Goal: Task Accomplishment & Management: Manage account settings

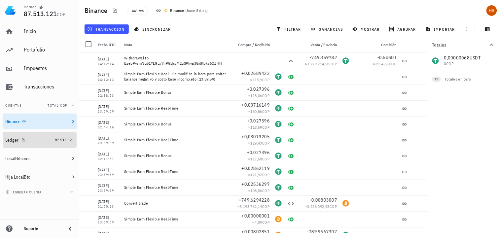
click at [9, 139] on div "Ledger" at bounding box center [12, 140] width 14 height 6
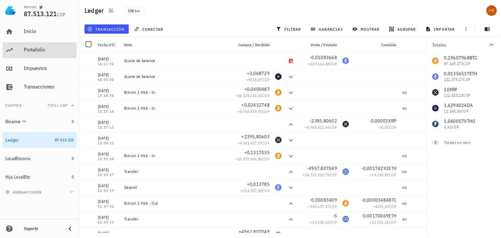
click at [29, 47] on div "Portafolio" at bounding box center [49, 50] width 50 height 6
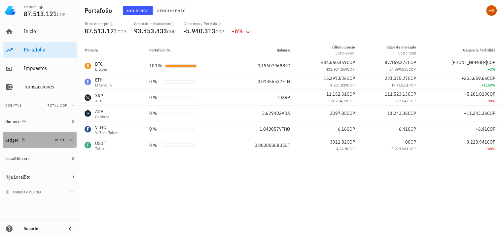
click at [15, 141] on div "Ledger" at bounding box center [12, 140] width 14 height 6
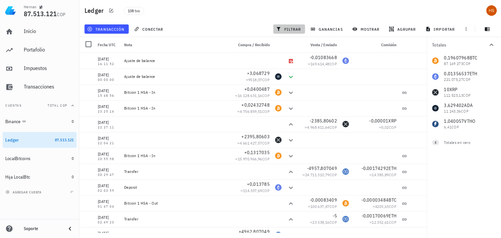
click at [292, 27] on span "filtrar" at bounding box center [289, 28] width 24 height 5
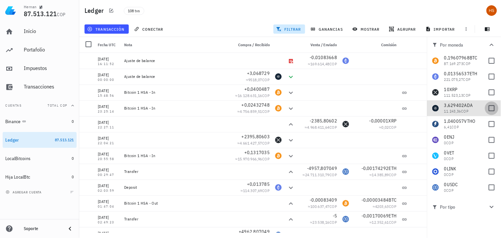
click at [492, 107] on div at bounding box center [491, 108] width 11 height 11
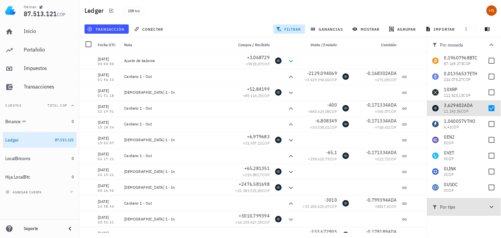
click at [460, 205] on span "Por tipo" at bounding box center [459, 206] width 55 height 7
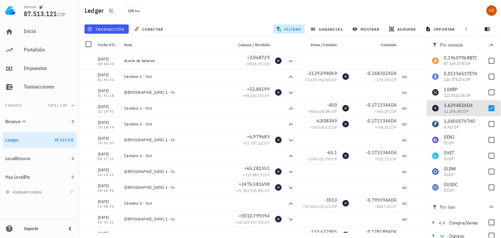
scroll to position [30, 0]
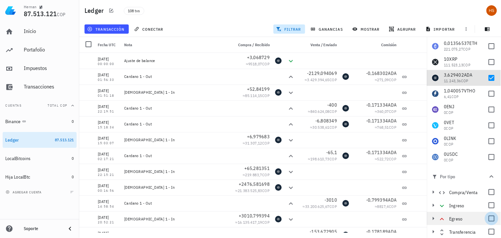
click at [488, 220] on div at bounding box center [491, 218] width 11 height 11
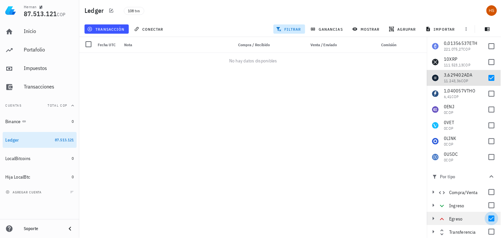
click at [488, 220] on div at bounding box center [491, 218] width 11 height 11
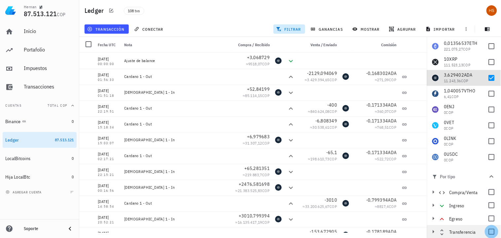
click at [486, 232] on div at bounding box center [491, 231] width 11 height 11
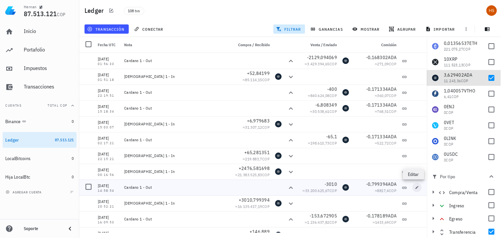
scroll to position [105, 0]
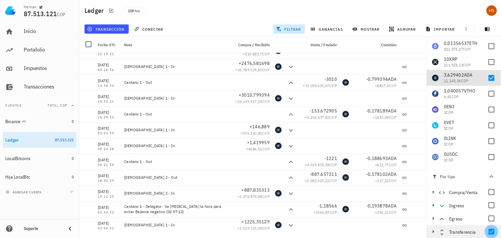
click at [488, 230] on div at bounding box center [491, 231] width 11 height 11
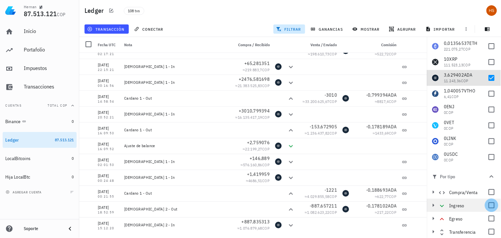
click at [487, 203] on div at bounding box center [491, 205] width 11 height 11
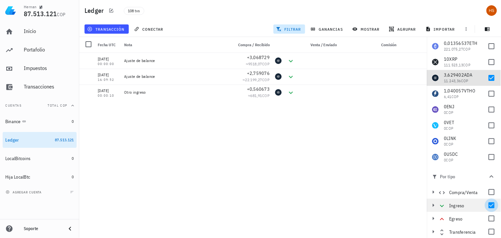
click at [487, 203] on div at bounding box center [491, 205] width 11 height 11
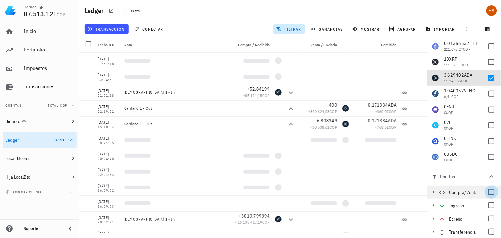
click at [488, 192] on div at bounding box center [491, 191] width 11 height 11
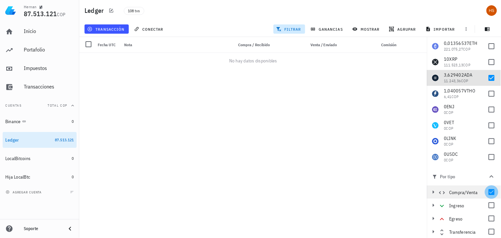
click at [488, 192] on div at bounding box center [491, 191] width 11 height 11
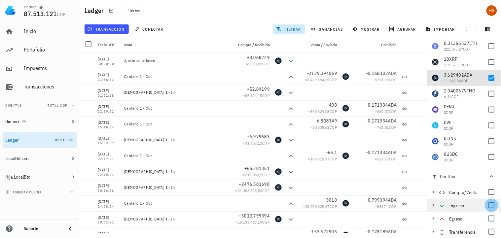
click at [487, 205] on div at bounding box center [491, 205] width 11 height 11
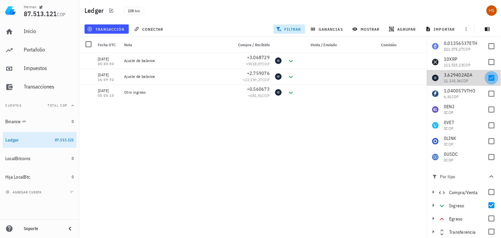
click at [489, 74] on div at bounding box center [491, 77] width 11 height 11
checkbox input "false"
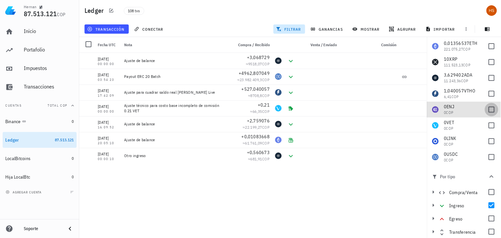
click at [486, 109] on div at bounding box center [491, 109] width 11 height 11
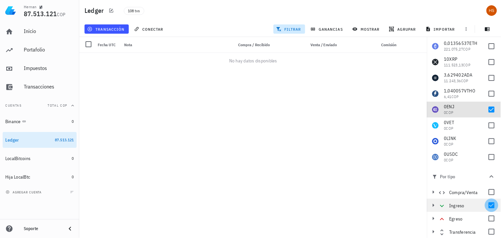
click at [490, 207] on div at bounding box center [491, 205] width 11 height 11
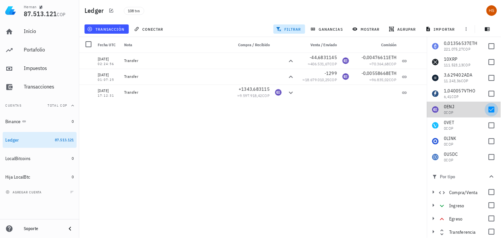
click at [487, 109] on div at bounding box center [491, 109] width 11 height 11
checkbox input "false"
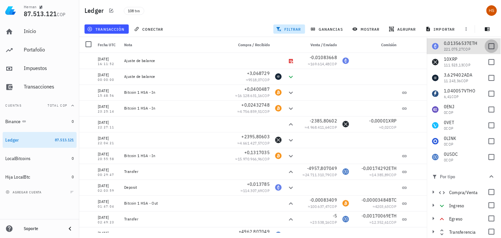
click at [487, 45] on div at bounding box center [491, 46] width 11 height 11
checkbox input "true"
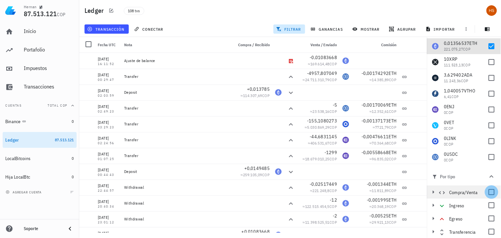
click at [486, 193] on div at bounding box center [491, 191] width 11 height 11
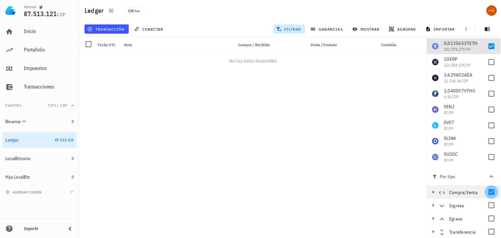
click at [486, 192] on div at bounding box center [491, 191] width 11 height 11
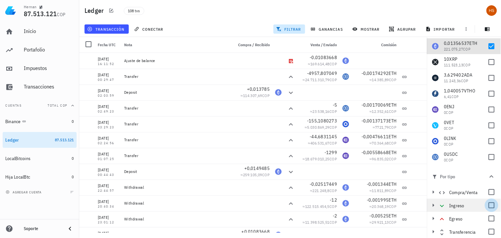
click at [489, 206] on div at bounding box center [491, 205] width 11 height 11
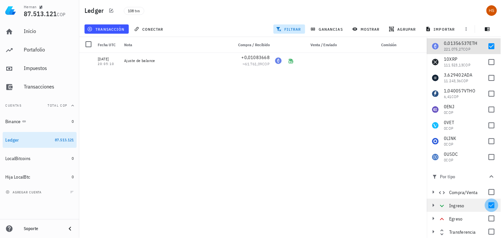
click at [489, 206] on div at bounding box center [491, 205] width 11 height 11
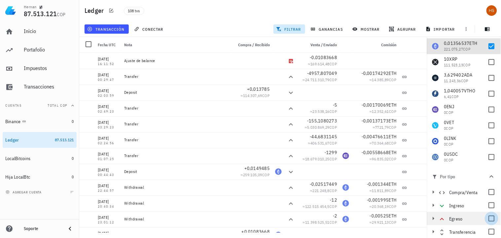
click at [488, 214] on div at bounding box center [491, 218] width 11 height 11
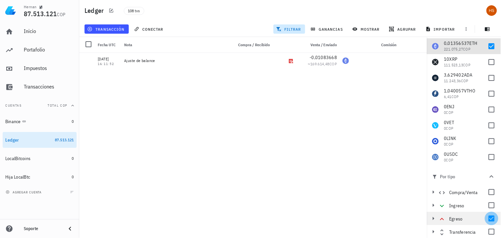
click at [488, 214] on div at bounding box center [491, 218] width 11 height 11
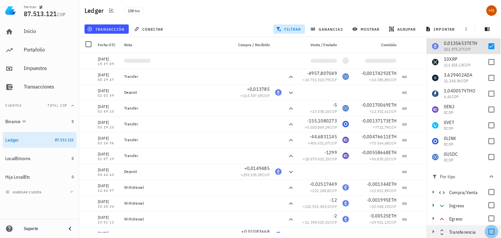
click at [489, 232] on div at bounding box center [491, 231] width 11 height 11
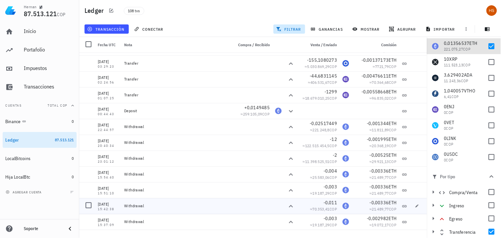
scroll to position [73, 0]
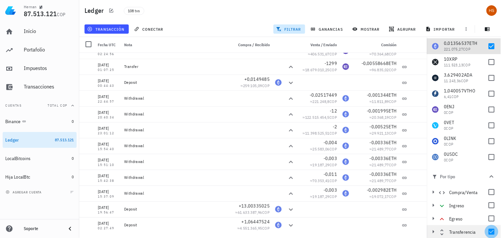
click at [490, 230] on div at bounding box center [491, 231] width 11 height 11
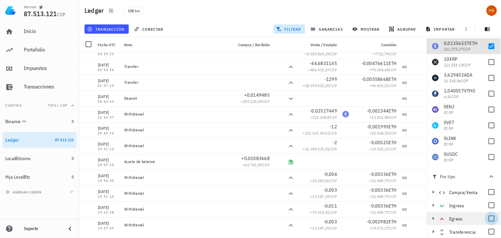
click at [490, 218] on div at bounding box center [491, 218] width 11 height 11
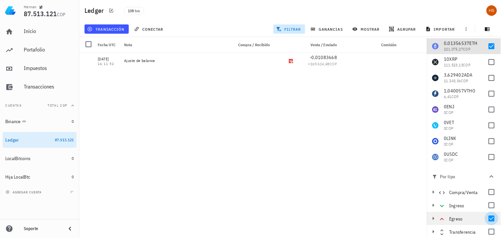
scroll to position [0, 0]
click at [486, 218] on div at bounding box center [491, 218] width 11 height 11
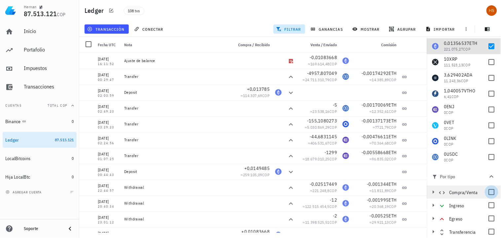
click at [488, 190] on div at bounding box center [491, 191] width 11 height 11
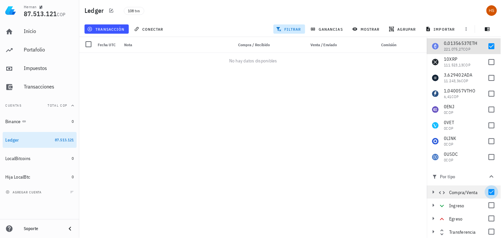
click at [488, 190] on div at bounding box center [491, 191] width 11 height 11
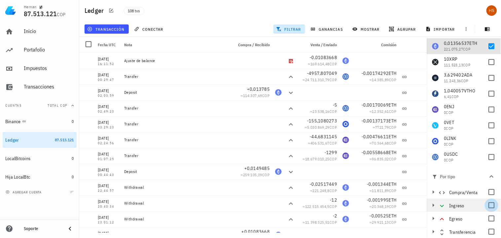
click at [488, 205] on div at bounding box center [491, 205] width 11 height 11
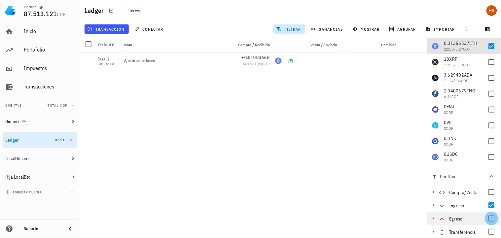
click at [489, 218] on div at bounding box center [491, 218] width 11 height 11
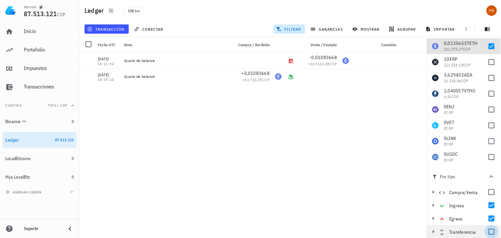
click at [489, 230] on div at bounding box center [491, 231] width 11 height 11
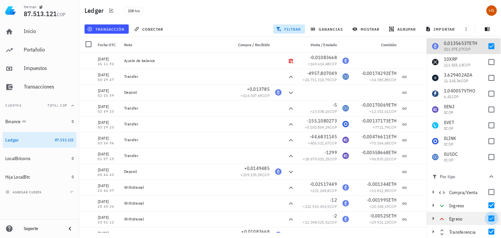
click at [489, 217] on div at bounding box center [491, 218] width 11 height 11
click at [490, 207] on div at bounding box center [491, 205] width 11 height 11
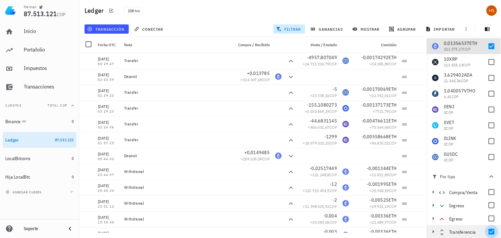
click at [486, 229] on div at bounding box center [491, 231] width 11 height 11
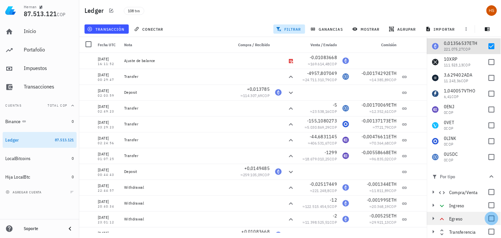
click at [488, 216] on div at bounding box center [491, 218] width 11 height 11
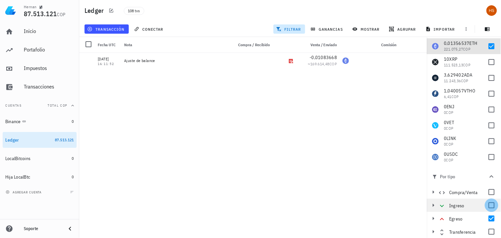
click at [489, 205] on div at bounding box center [491, 205] width 11 height 11
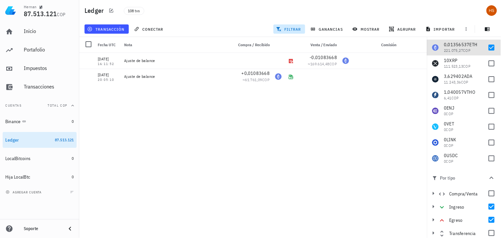
scroll to position [28, 0]
click at [299, 160] on div "[DATE] 16:11:52 Ajuste de balance -0,01083668 ≈ 169.614,48 COP [DATE] 00:29:47 …" at bounding box center [252, 143] width 347 height 180
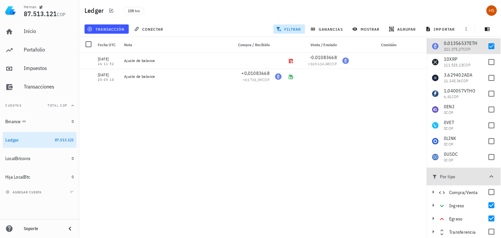
click at [488, 173] on icon "button" at bounding box center [491, 177] width 8 height 8
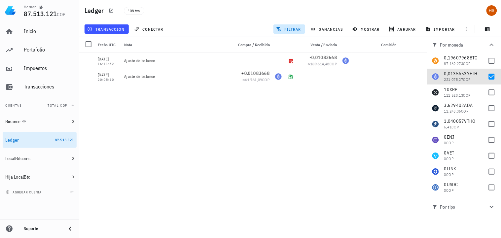
scroll to position [0, 0]
click at [493, 207] on icon "button" at bounding box center [491, 207] width 8 height 8
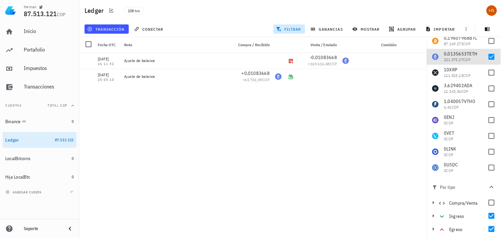
scroll to position [30, 0]
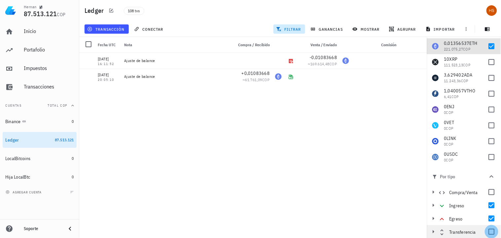
click at [487, 229] on div at bounding box center [491, 231] width 11 height 11
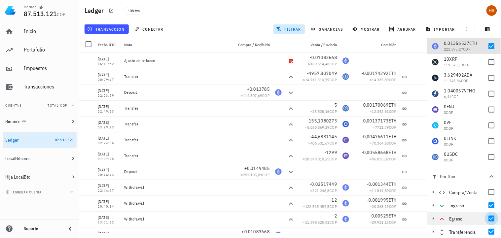
click at [487, 214] on div at bounding box center [491, 218] width 11 height 11
click at [487, 202] on div at bounding box center [491, 205] width 11 height 11
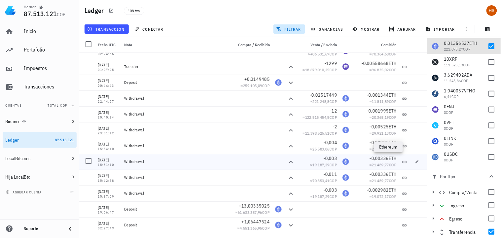
scroll to position [0, 0]
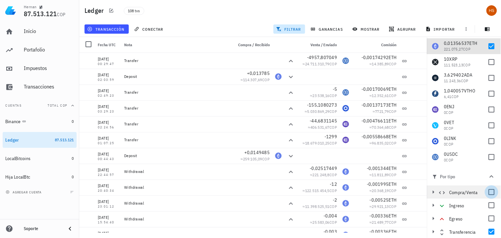
click at [487, 193] on div at bounding box center [491, 191] width 11 height 11
click at [486, 230] on div at bounding box center [491, 231] width 11 height 11
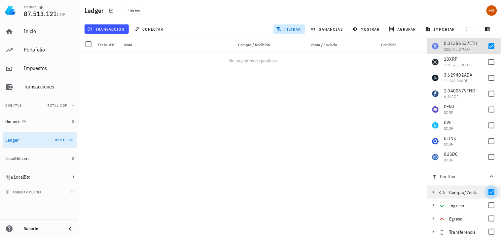
click at [488, 192] on div at bounding box center [491, 191] width 11 height 11
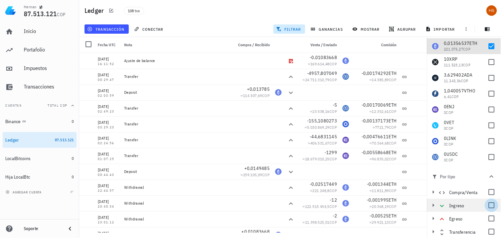
click at [489, 206] on div at bounding box center [491, 205] width 11 height 11
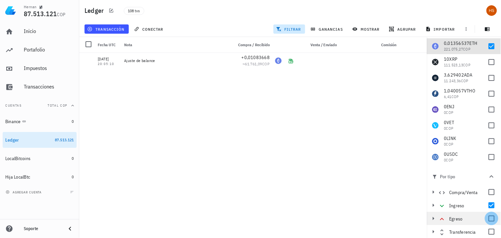
click at [486, 219] on div at bounding box center [491, 218] width 11 height 11
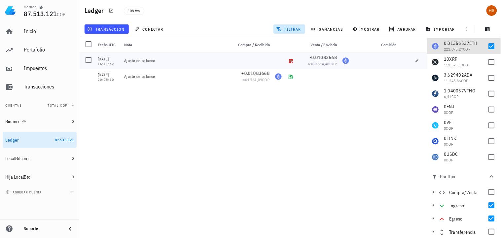
click at [294, 61] on div at bounding box center [290, 61] width 13 height 16
click at [187, 102] on div "[DATE] 16:11:52 Ajuste de balance -0,01083668 ≈ 169.614,48 COP [DATE] 00:29:47 …" at bounding box center [252, 143] width 347 height 180
click at [87, 58] on div at bounding box center [88, 59] width 11 height 11
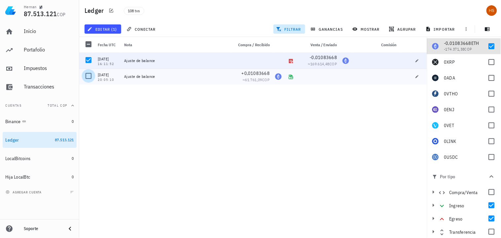
click at [88, 74] on div at bounding box center [88, 75] width 11 height 11
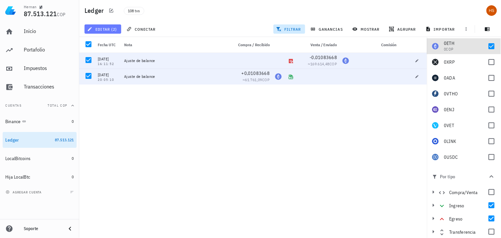
click at [101, 28] on span "editar (2)" at bounding box center [102, 28] width 28 height 5
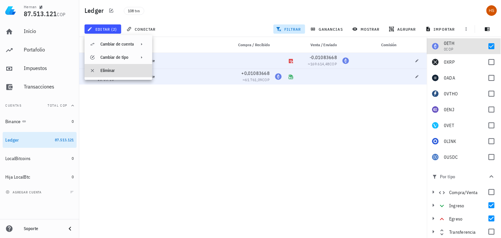
click at [107, 70] on div "Eliminar" at bounding box center [123, 70] width 47 height 5
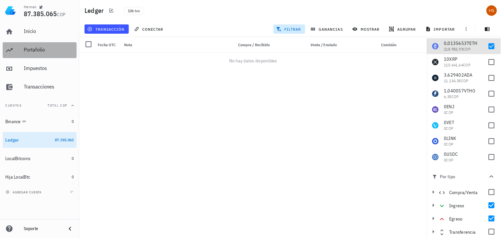
click at [39, 47] on div "Portafolio" at bounding box center [49, 50] width 50 height 6
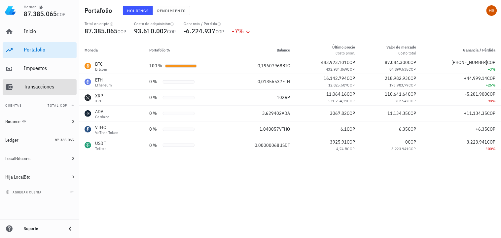
click at [35, 84] on div "Transacciones" at bounding box center [49, 86] width 50 height 6
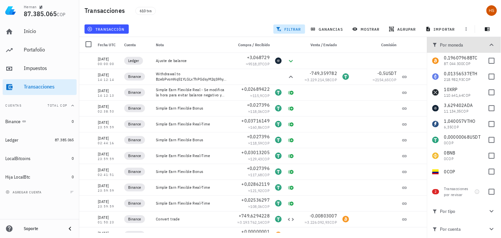
click at [493, 42] on icon "button" at bounding box center [491, 45] width 8 height 8
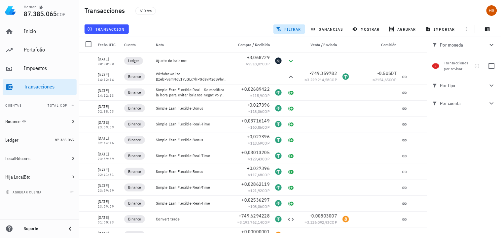
click at [450, 66] on div "Transacciones por revisar" at bounding box center [458, 66] width 28 height 12
click at [491, 65] on div at bounding box center [491, 65] width 11 height 11
checkbox input "true"
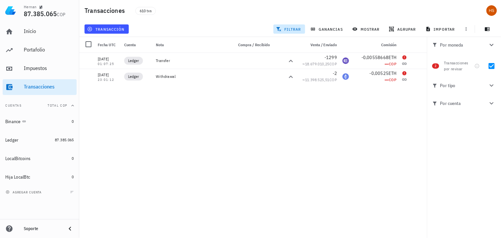
click at [297, 162] on div "[DATE] 00:00:00 Ledger Ajuste de balance +3,068729 ≈ 9518,07 COP [DATE] 14:12:1…" at bounding box center [252, 143] width 347 height 180
click at [491, 45] on icon "button" at bounding box center [491, 45] width 4 height 2
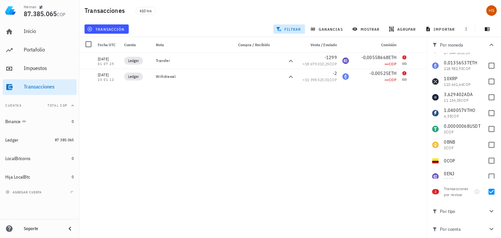
scroll to position [15, 0]
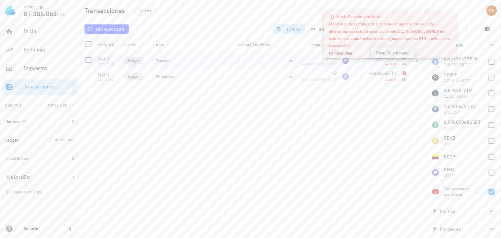
click at [389, 64] on span "COP" at bounding box center [393, 63] width 8 height 5
click at [383, 119] on div "[DATE] 00:00:00 Ledger Ajuste de balance +3,068729 ≈ 9518,07 COP [DATE] 14:12:1…" at bounding box center [252, 143] width 347 height 180
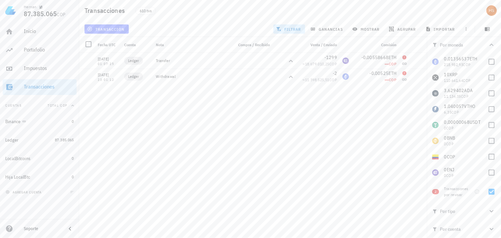
drag, startPoint x: 146, startPoint y: 107, endPoint x: 104, endPoint y: 29, distance: 88.7
click at [104, 29] on span "transacción" at bounding box center [106, 28] width 36 height 5
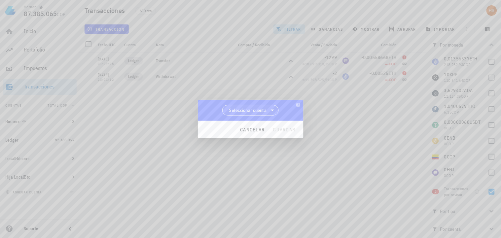
click at [256, 107] on span "Seleccionar cuenta" at bounding box center [248, 110] width 38 height 7
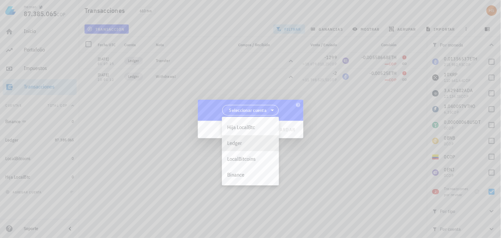
click at [239, 144] on div "Ledger" at bounding box center [250, 143] width 47 height 6
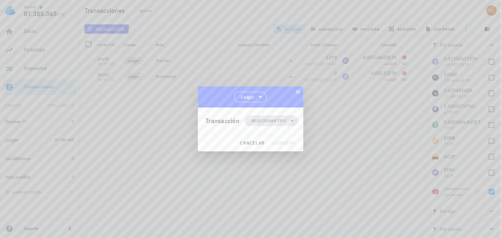
click at [281, 119] on span "Seleccionar tipo" at bounding box center [268, 120] width 35 height 7
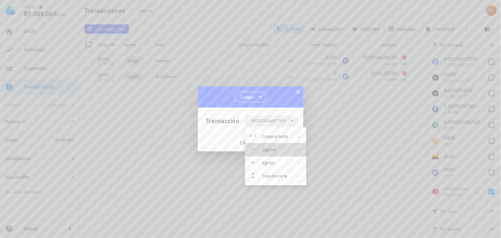
click at [273, 147] on div "Ingreso" at bounding box center [275, 149] width 26 height 5
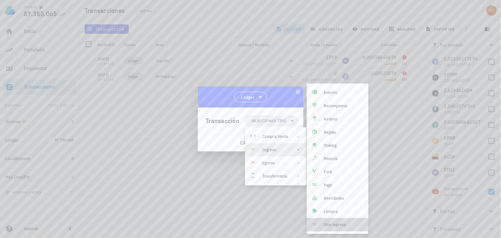
click at [343, 226] on div "Otro ingreso" at bounding box center [343, 224] width 39 height 5
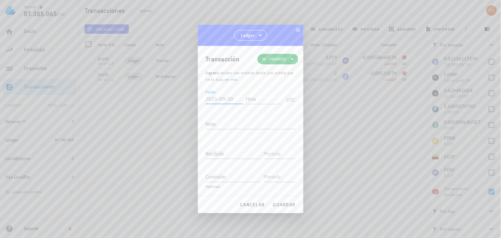
click at [222, 97] on input "Fecha" at bounding box center [225, 98] width 38 height 11
type input "[DATE]"
click at [259, 101] on input "Hora" at bounding box center [263, 98] width 35 height 11
type input "00:00:00"
click at [225, 123] on textarea "Nota" at bounding box center [251, 123] width 90 height 11
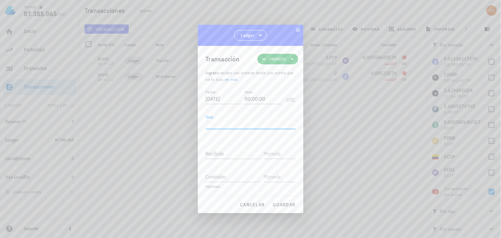
paste textarea "Ajuste técnico para costo base incompleto de comisión 0.00558668 ETH"
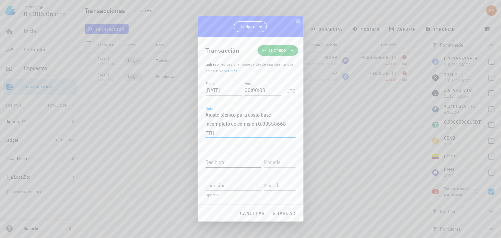
type textarea "Ajuste técnico para costo base incompleto de comisión 0.00558668 ETH"
click at [219, 160] on div "Recibido" at bounding box center [233, 162] width 55 height 11
click at [207, 160] on label "Recibido" at bounding box center [215, 162] width 19 height 7
click at [207, 160] on input "Recibido" at bounding box center [233, 162] width 55 height 11
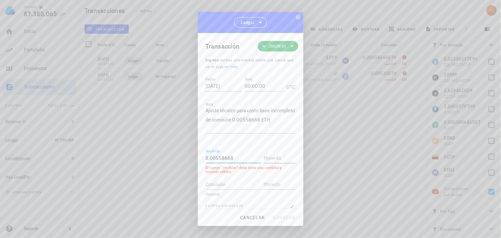
type input "0,00558668"
click at [265, 160] on input "text" at bounding box center [279, 157] width 30 height 11
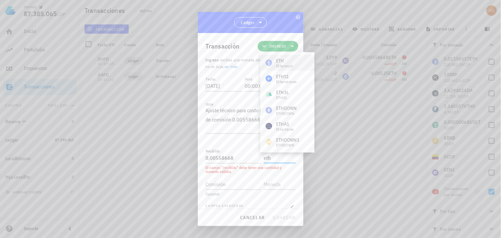
click at [284, 64] on div "Ethereum" at bounding box center [284, 66] width 16 height 4
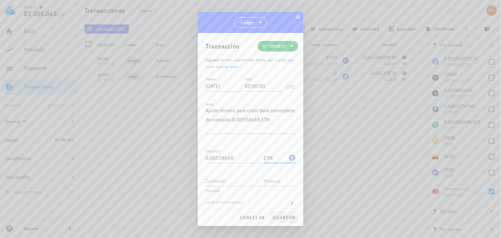
type input "ETH"
click at [283, 217] on span "guardar" at bounding box center [284, 217] width 23 height 6
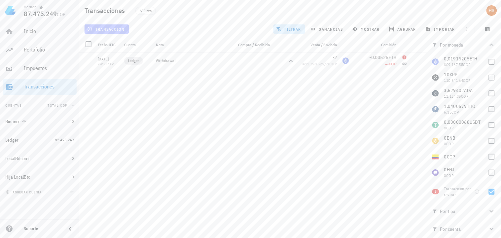
click at [119, 25] on button "transacción" at bounding box center [106, 28] width 44 height 9
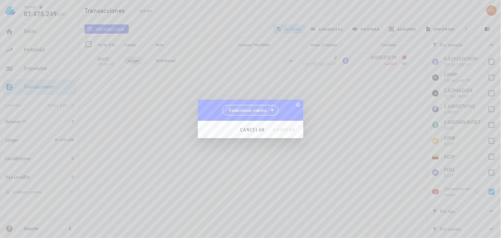
click at [253, 109] on span "Seleccionar cuenta" at bounding box center [248, 110] width 38 height 7
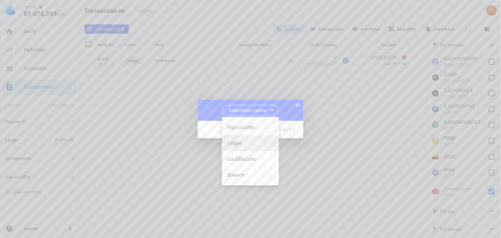
click at [241, 143] on div "Ledger" at bounding box center [250, 143] width 47 height 6
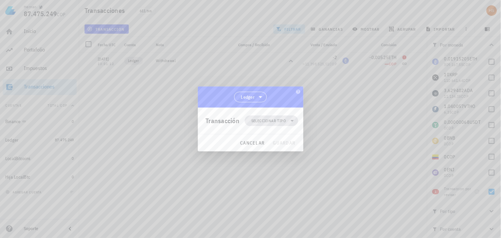
click at [263, 119] on span "Seleccionar tipo" at bounding box center [268, 120] width 35 height 7
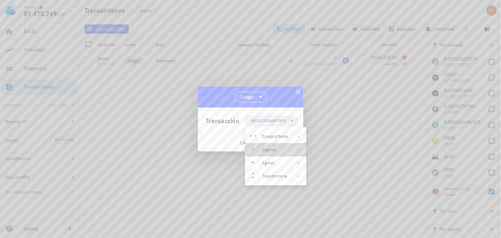
click at [263, 150] on div "Ingreso" at bounding box center [275, 149] width 26 height 5
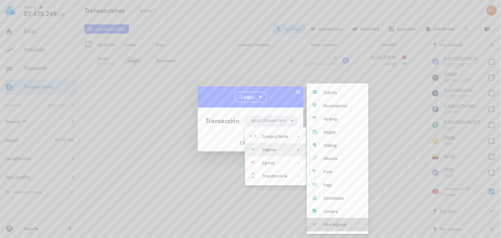
click at [332, 225] on div "Otro ingreso" at bounding box center [343, 224] width 39 height 5
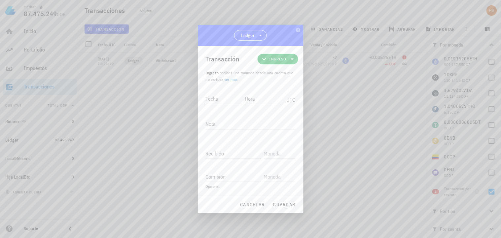
click at [212, 98] on input "Fecha" at bounding box center [224, 98] width 37 height 11
type input "[DATE]"
click at [250, 100] on input "Hora" at bounding box center [262, 98] width 38 height 11
type input "00:00:00"
click at [225, 120] on textarea "Nota" at bounding box center [251, 123] width 90 height 11
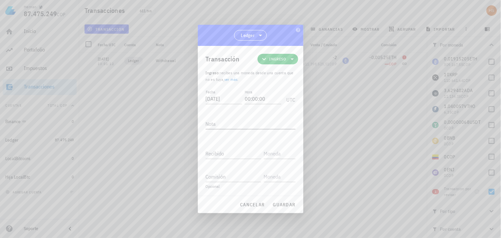
click at [208, 123] on div "Nota" at bounding box center [251, 123] width 90 height 11
paste textarea "Ajuste técnico para costo base incompleto de comisión 0.00525 ETH"
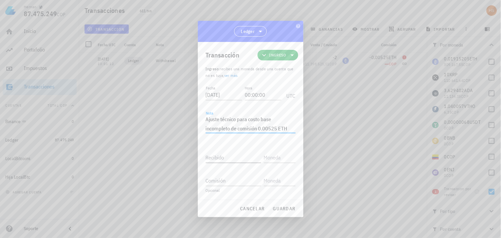
type textarea "Ajuste técnico para costo base incompleto de comisión 0.00525 ETH"
click at [215, 157] on input "Recibido" at bounding box center [233, 157] width 55 height 11
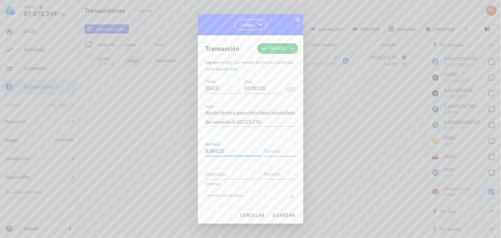
type input "0,00525"
click at [286, 148] on input "text" at bounding box center [279, 151] width 30 height 11
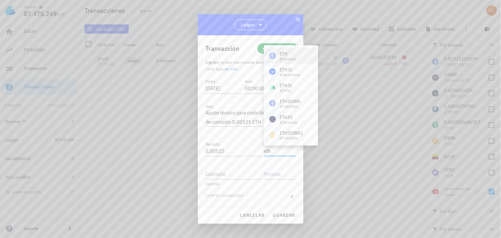
click at [283, 53] on div "ETH" at bounding box center [287, 53] width 16 height 7
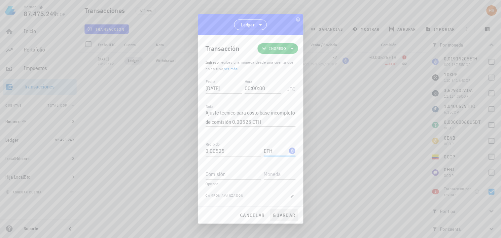
type input "ETH"
click at [282, 215] on span "guardar" at bounding box center [284, 215] width 23 height 6
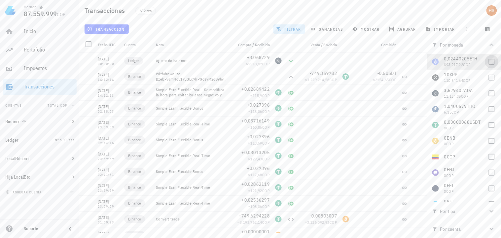
click at [490, 61] on div at bounding box center [491, 61] width 11 height 11
checkbox input "true"
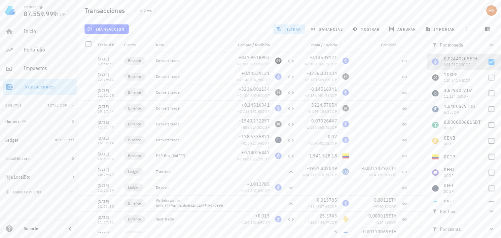
click at [32, 86] on div "Transacciones" at bounding box center [49, 86] width 50 height 6
click at [27, 156] on div "LocalBitcoins" at bounding box center [17, 159] width 25 height 6
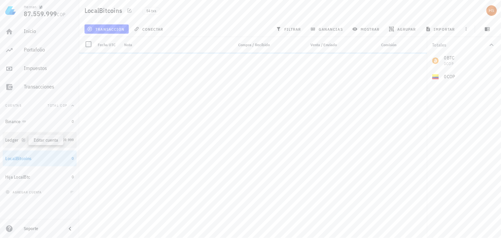
click at [22, 139] on icon "button" at bounding box center [23, 139] width 3 height 3
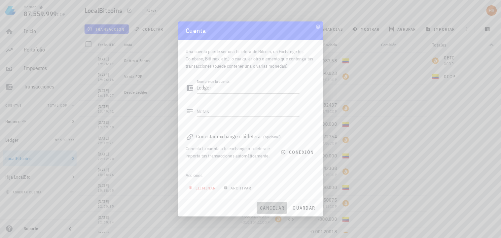
click at [272, 207] on span "cancelar" at bounding box center [271, 208] width 25 height 6
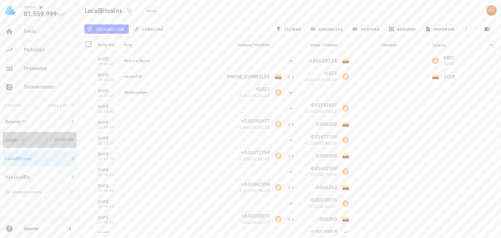
click at [10, 139] on div "Ledger" at bounding box center [12, 140] width 14 height 6
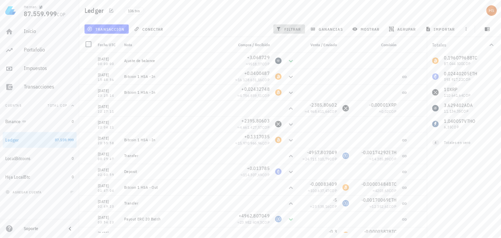
click at [287, 29] on span "filtrar" at bounding box center [289, 28] width 24 height 5
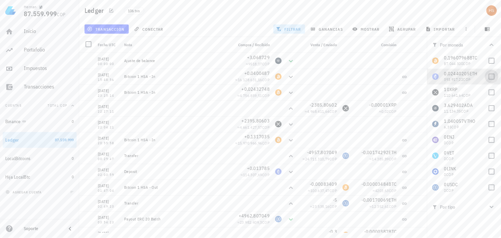
click at [487, 76] on div at bounding box center [491, 76] width 11 height 11
checkbox input "true"
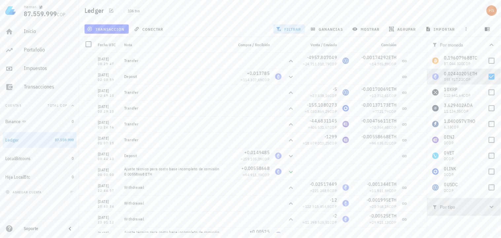
click at [460, 207] on span "Por tipo" at bounding box center [459, 206] width 55 height 7
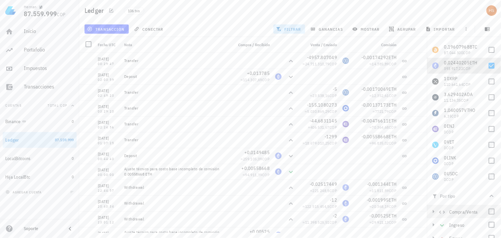
scroll to position [30, 0]
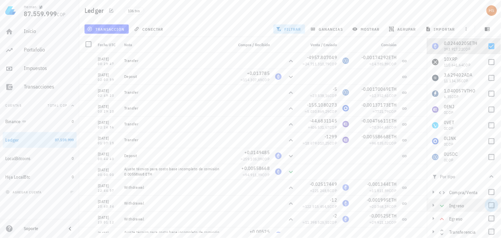
click at [486, 205] on div at bounding box center [491, 205] width 11 height 11
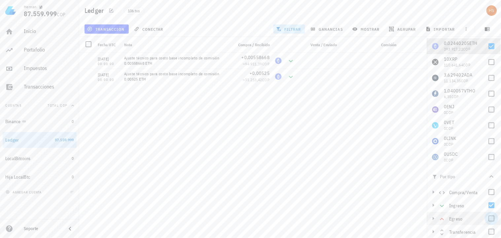
click at [487, 219] on div at bounding box center [491, 218] width 11 height 11
click at [116, 28] on span "transacción" at bounding box center [106, 28] width 36 height 5
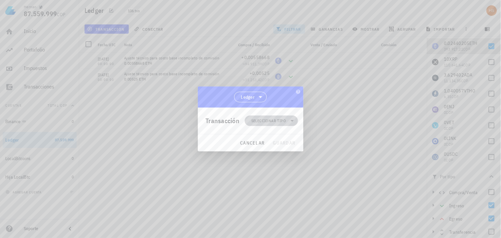
click at [281, 119] on span "Seleccionar tipo" at bounding box center [268, 120] width 35 height 7
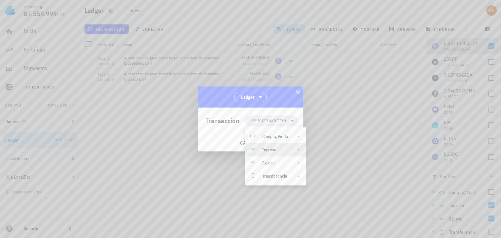
click at [269, 147] on div "Ingreso" at bounding box center [275, 149] width 26 height 5
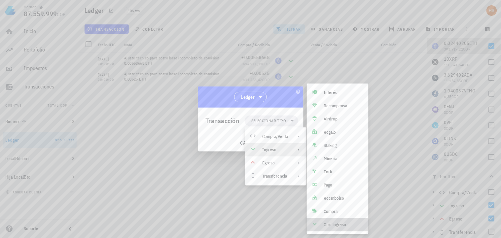
click at [334, 225] on div "Otro ingreso" at bounding box center [343, 224] width 39 height 5
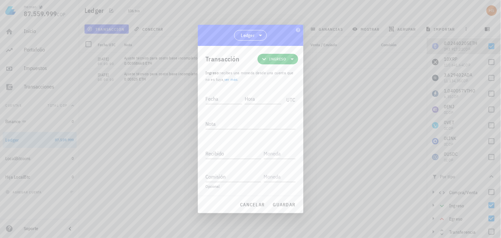
drag, startPoint x: 221, startPoint y: 32, endPoint x: 290, endPoint y: 40, distance: 68.8
click at [290, 40] on div "Ledger" at bounding box center [251, 35] width 106 height 21
click at [253, 202] on span "cancelar" at bounding box center [252, 205] width 25 height 6
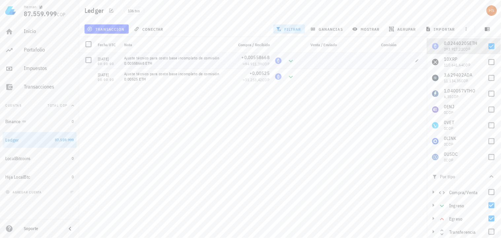
click at [279, 61] on div "ETH-icon" at bounding box center [278, 60] width 7 height 7
click at [292, 61] on icon at bounding box center [291, 61] width 8 height 8
click at [109, 29] on span "transacción" at bounding box center [106, 28] width 36 height 5
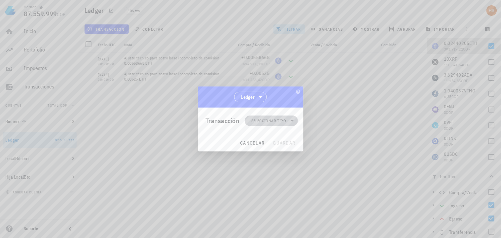
click at [278, 116] on span "Seleccionar tipo" at bounding box center [270, 120] width 45 height 11
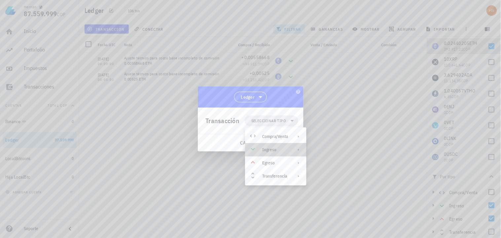
click at [276, 149] on div "Ingreso" at bounding box center [275, 149] width 26 height 5
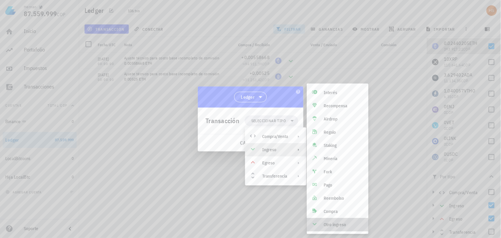
click at [334, 225] on div "Otro ingreso" at bounding box center [343, 224] width 39 height 5
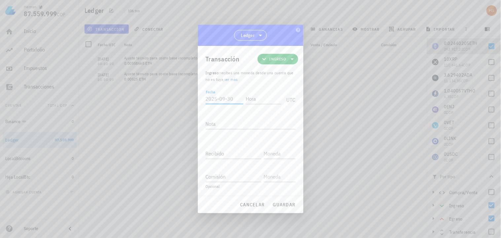
click at [210, 98] on input "Fecha" at bounding box center [225, 98] width 38 height 11
type input "[DATE]"
click at [255, 97] on input "Hora" at bounding box center [262, 98] width 37 height 11
type input "00:00:00"
click at [213, 121] on div "Nota" at bounding box center [251, 123] width 90 height 11
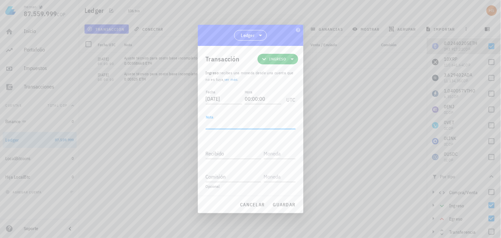
paste textarea "Ajuste técnico para costo base incompleto de comisión 0.00558668 ETH"
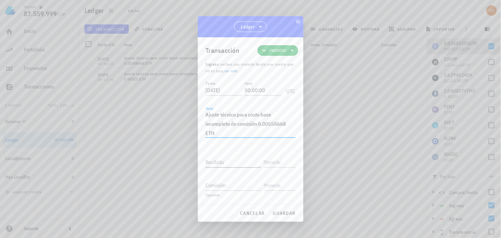
type textarea "Ajuste técnico para costo base incompleto de comisión 0.00558668 ETH"
click at [215, 160] on input "Recibido" at bounding box center [233, 162] width 55 height 11
click at [209, 161] on div "Recibido" at bounding box center [233, 162] width 55 height 11
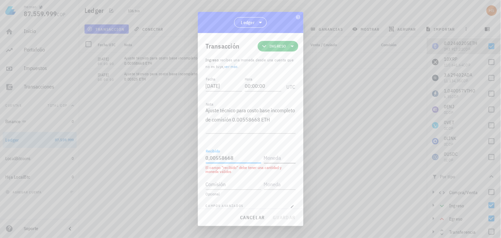
type input "0,00558668"
click at [275, 157] on input "text" at bounding box center [279, 157] width 30 height 11
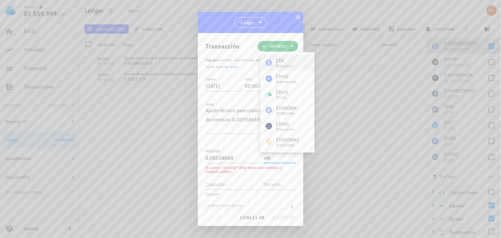
click at [280, 60] on div "ETH" at bounding box center [284, 60] width 16 height 7
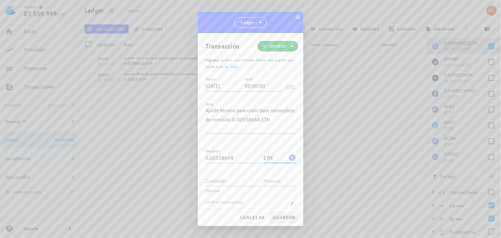
type input "ETH"
click at [287, 219] on span "guardar" at bounding box center [284, 217] width 23 height 6
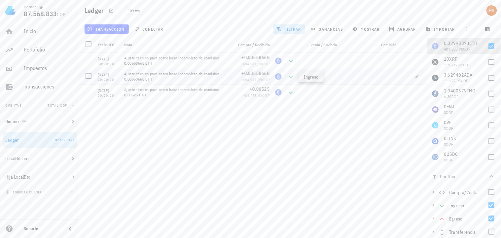
click at [291, 76] on icon at bounding box center [291, 77] width 8 height 8
click at [416, 76] on icon "button" at bounding box center [417, 77] width 4 height 4
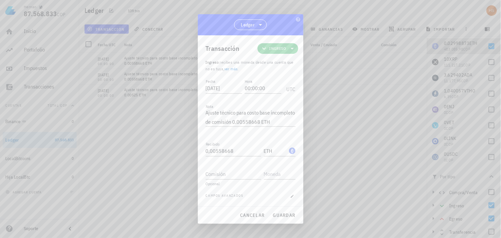
click at [281, 48] on span "Ingreso" at bounding box center [277, 48] width 17 height 7
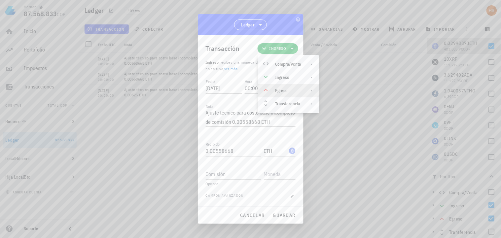
click at [281, 89] on div "Egreso" at bounding box center [288, 90] width 26 height 5
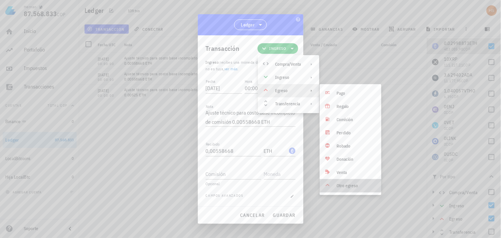
click at [348, 186] on div "Otro egreso" at bounding box center [356, 185] width 39 height 5
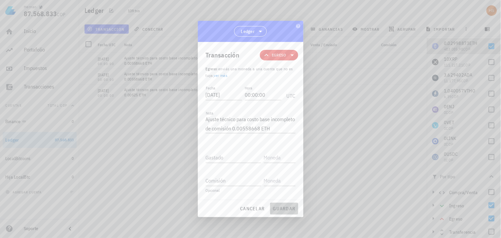
click at [288, 210] on span "guardar" at bounding box center [284, 209] width 23 height 6
click at [224, 165] on div "El campo "gastado" es obligatorio" at bounding box center [251, 167] width 90 height 4
click at [227, 159] on input "Gastado" at bounding box center [233, 157] width 55 height 11
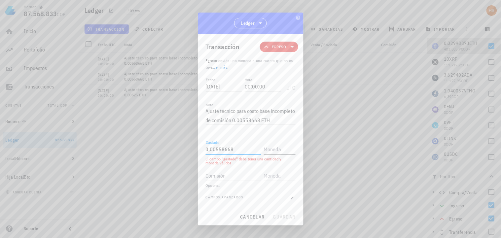
type input "0,00558668"
click at [281, 148] on input "text" at bounding box center [279, 149] width 30 height 11
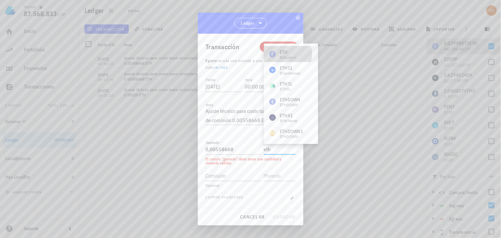
click at [291, 53] on div "ETH" at bounding box center [287, 52] width 16 height 7
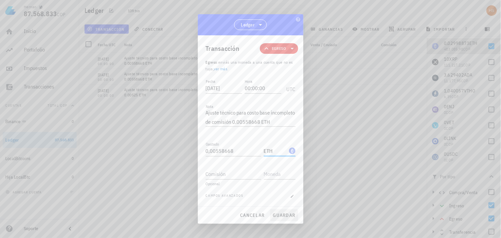
type input "ETH"
click at [282, 213] on span "guardar" at bounding box center [284, 215] width 23 height 6
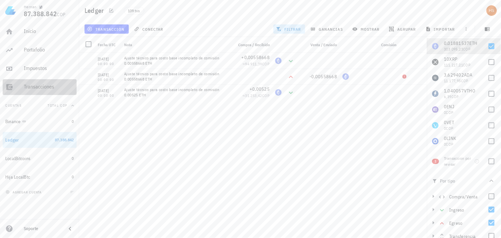
click at [31, 84] on div "Transacciones" at bounding box center [49, 86] width 50 height 6
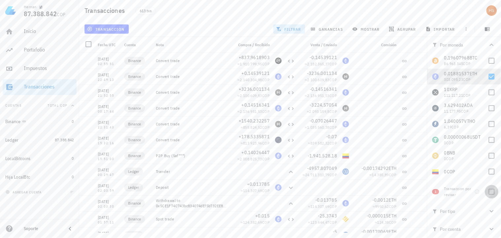
click at [492, 193] on div at bounding box center [491, 191] width 11 height 11
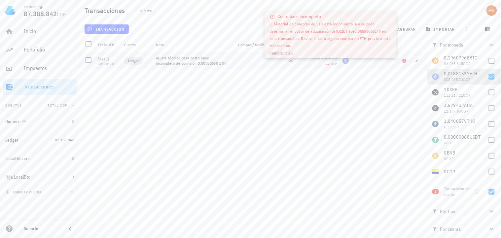
click at [332, 65] on span "COP" at bounding box center [333, 63] width 8 height 5
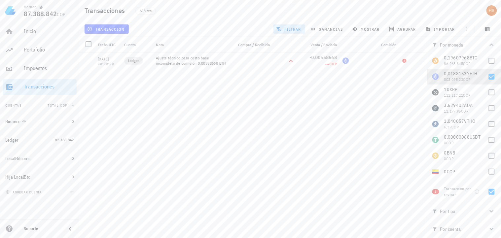
click at [335, 113] on div "[DATE] 02:55:51 Binance Convert trade +837,9618903 ≈ 1.910.799,95 COP -0,145391…" at bounding box center [252, 143] width 347 height 180
click at [490, 190] on div at bounding box center [491, 191] width 11 height 11
checkbox input "false"
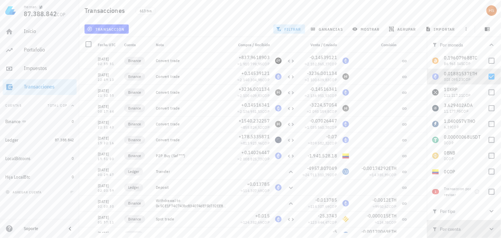
click at [490, 229] on icon "button" at bounding box center [491, 229] width 8 height 8
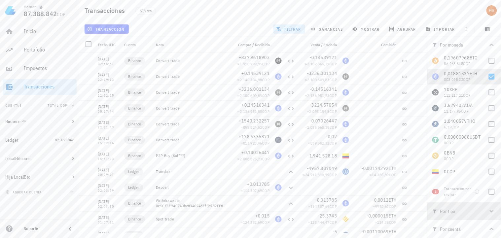
click at [489, 210] on icon "button" at bounding box center [491, 211] width 4 height 2
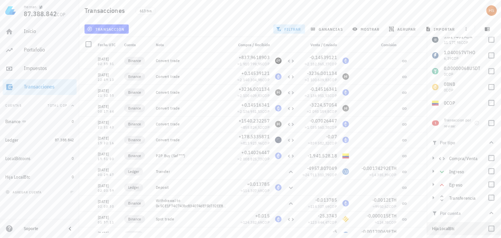
scroll to position [73, 0]
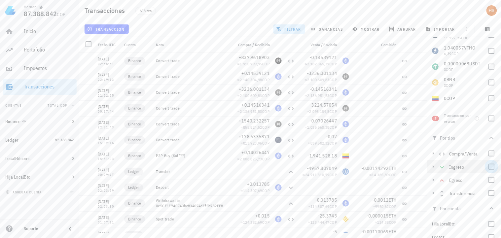
click at [489, 171] on div at bounding box center [491, 166] width 11 height 11
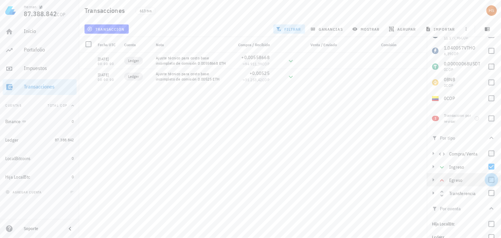
click at [489, 180] on div at bounding box center [491, 179] width 11 height 11
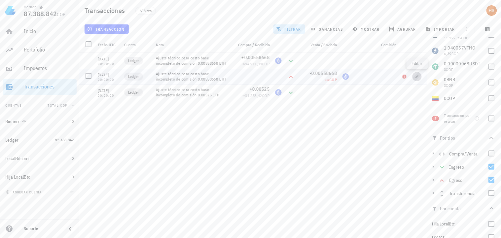
click at [418, 78] on icon "button" at bounding box center [417, 77] width 4 height 4
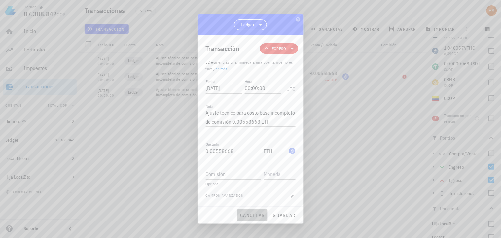
click at [259, 215] on span "cancelar" at bounding box center [252, 215] width 25 height 6
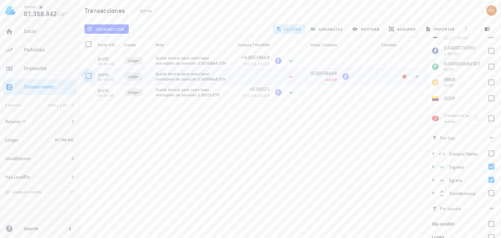
click at [90, 76] on div at bounding box center [88, 75] width 11 height 11
click at [110, 28] on span "editar (1)" at bounding box center [102, 28] width 28 height 5
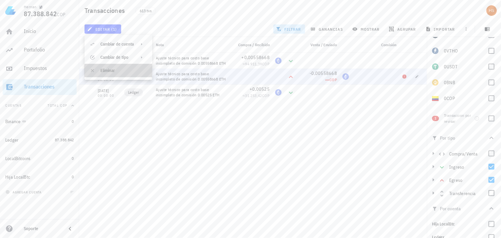
click at [110, 68] on div "Eliminar" at bounding box center [123, 70] width 47 height 5
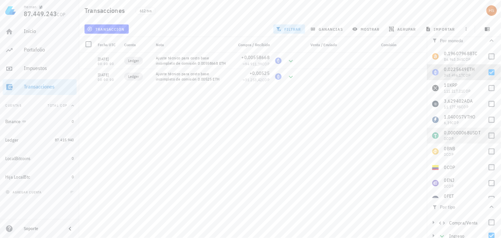
scroll to position [0, 0]
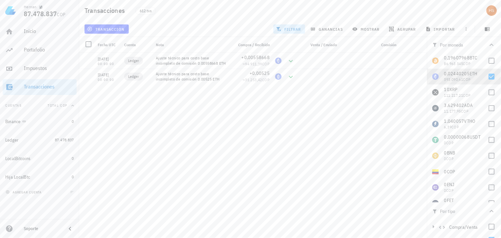
click at [331, 102] on div "[DATE] 02:55:51 Binance Convert trade +837,9618903 ≈ 1.910.799,95 COP -0,145391…" at bounding box center [252, 143] width 347 height 180
click at [118, 28] on span "transacción" at bounding box center [106, 28] width 36 height 5
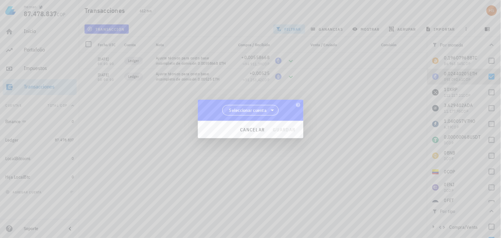
click at [260, 109] on span "Seleccionar cuenta" at bounding box center [248, 110] width 38 height 7
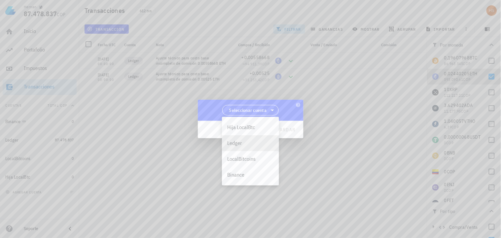
click at [235, 142] on div "Ledger" at bounding box center [250, 143] width 47 height 6
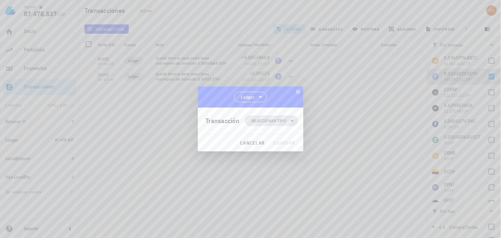
click at [269, 121] on span "Seleccionar tipo" at bounding box center [268, 120] width 35 height 7
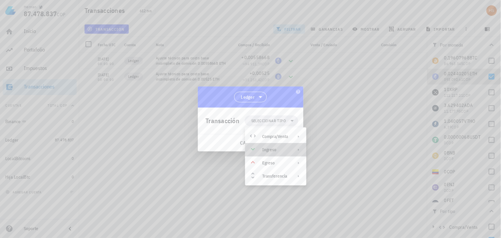
click at [277, 149] on div "Ingreso" at bounding box center [275, 149] width 26 height 5
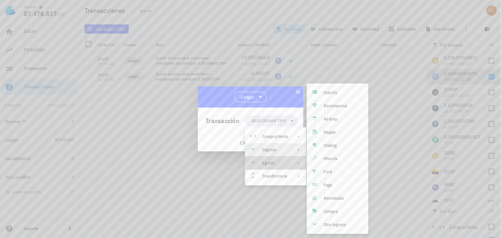
click at [269, 161] on div "Egreso" at bounding box center [275, 162] width 26 height 5
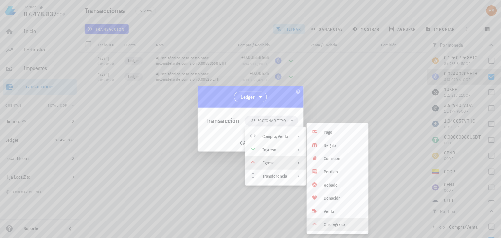
click at [342, 224] on div "Otro egreso" at bounding box center [343, 224] width 39 height 5
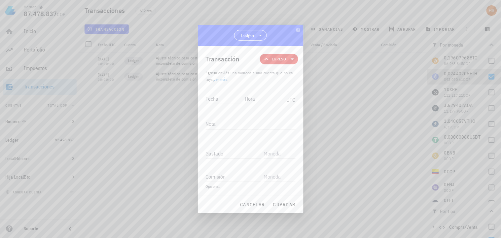
click at [213, 98] on input "Fecha" at bounding box center [224, 98] width 37 height 11
type input "[DATE]"
click at [260, 100] on input "Hora" at bounding box center [263, 98] width 35 height 11
type input "10:00:00"
click at [215, 123] on textarea "Nota" at bounding box center [251, 123] width 90 height 11
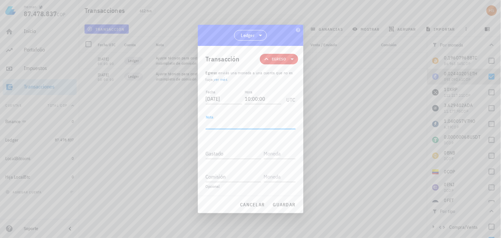
paste textarea "Ajuste técnico para costo base incompleto de comisión 0.00558668 ETH"
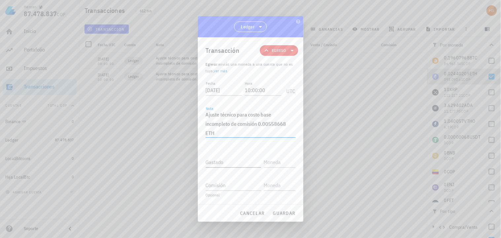
type textarea "Ajuste técnico para costo base incompleto de comisión 0.00558668 ETH"
click at [220, 162] on input "Gastado" at bounding box center [233, 162] width 55 height 11
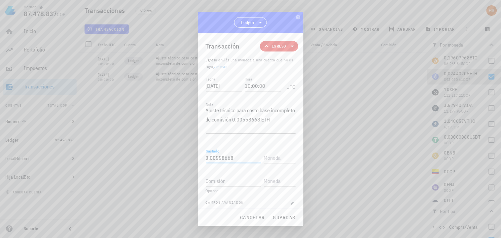
type input "0,00558668"
click at [272, 154] on input "text" at bounding box center [279, 157] width 30 height 11
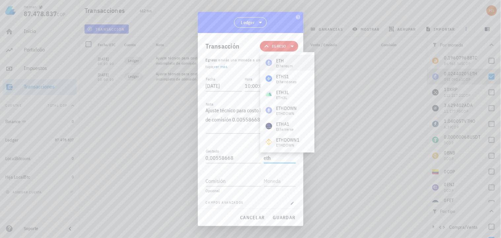
click at [282, 61] on div "ETH" at bounding box center [284, 60] width 16 height 7
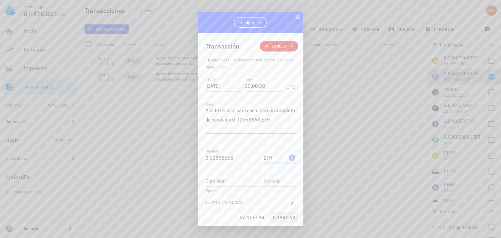
type input "ETH"
click at [287, 215] on span "guardar" at bounding box center [284, 217] width 23 height 6
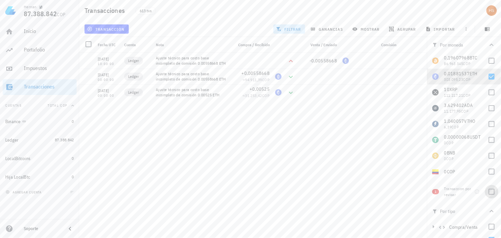
click at [490, 193] on div at bounding box center [491, 191] width 11 height 11
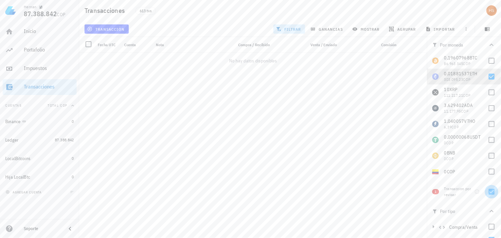
click at [490, 192] on div at bounding box center [491, 191] width 11 height 11
checkbox input "false"
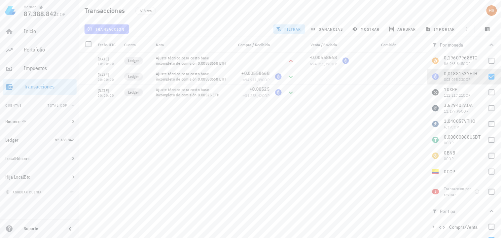
click at [118, 27] on span "transacción" at bounding box center [106, 28] width 36 height 5
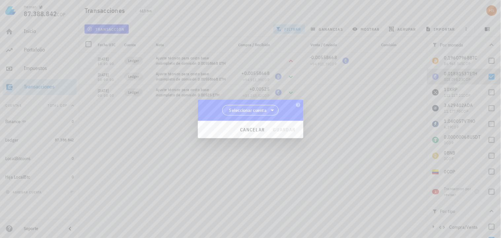
click at [258, 108] on span "Seleccionar cuenta" at bounding box center [248, 110] width 38 height 7
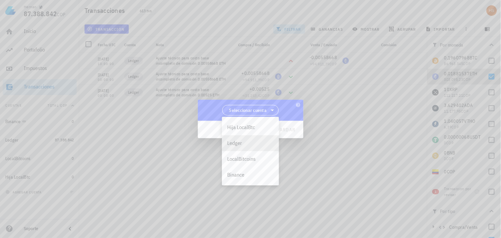
click at [242, 143] on div "Ledger" at bounding box center [250, 143] width 47 height 6
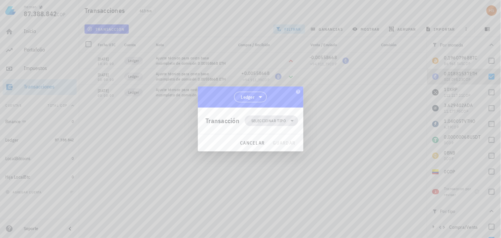
click at [256, 121] on span "Seleccionar tipo" at bounding box center [268, 120] width 35 height 7
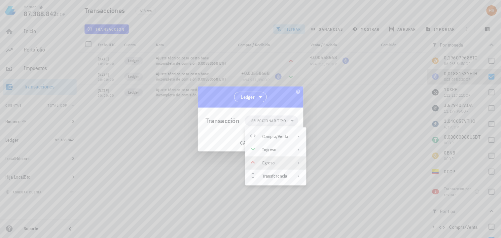
click at [268, 161] on div "Egreso" at bounding box center [275, 162] width 26 height 5
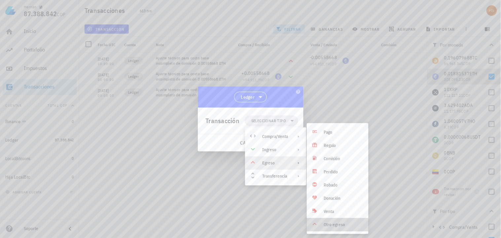
click at [343, 224] on div "Otro egreso" at bounding box center [343, 224] width 39 height 5
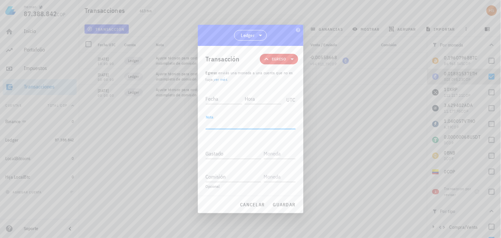
click at [219, 123] on textarea "Nota" at bounding box center [251, 123] width 90 height 11
paste textarea "Ajuste técnico para costo base incompleto de comisión 0.00525 ETH"
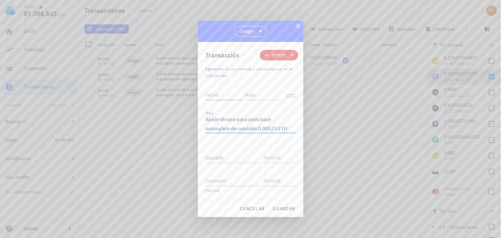
type textarea "Ajuste técnico para costo base incompleto de comisión 0.00525 ETH"
click at [212, 94] on input "Fecha" at bounding box center [224, 94] width 37 height 11
type input "[DATE]"
click at [261, 96] on input "Hora" at bounding box center [263, 94] width 35 height 11
type input "10:00:00"
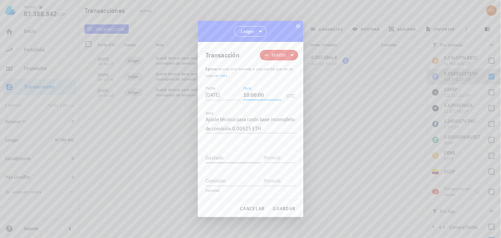
click at [212, 155] on div "Gastado" at bounding box center [233, 157] width 55 height 11
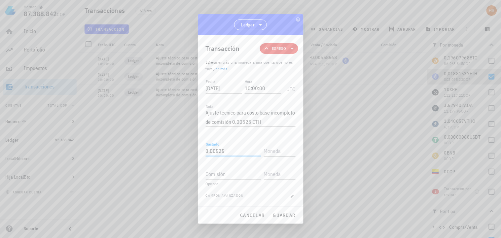
type input "0,00525"
click at [266, 150] on input "text" at bounding box center [279, 151] width 30 height 11
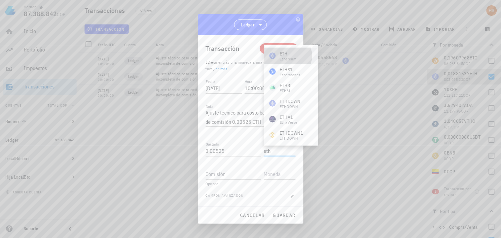
click at [294, 55] on div "ETH" at bounding box center [287, 53] width 16 height 7
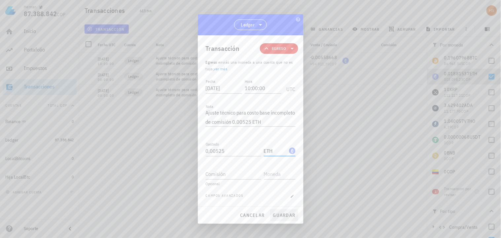
type input "ETH"
click at [280, 215] on span "guardar" at bounding box center [284, 215] width 23 height 6
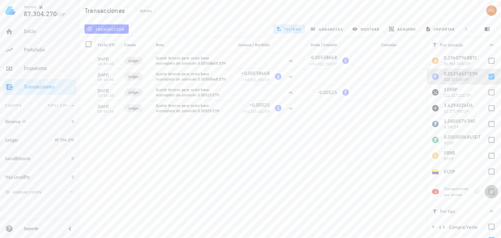
click at [489, 194] on div at bounding box center [491, 191] width 11 height 11
checkbox input "true"
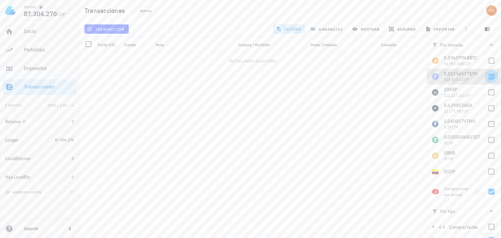
click at [486, 77] on div at bounding box center [491, 76] width 11 height 11
checkbox input "false"
click at [276, 141] on div "[PERSON_NAME] 87.304.270 COP Inicio [GEOGRAPHIC_DATA] Impuestos [GEOGRAPHIC_DAT…" at bounding box center [250, 119] width 501 height 238
click at [34, 87] on div "Transacciones" at bounding box center [49, 86] width 50 height 6
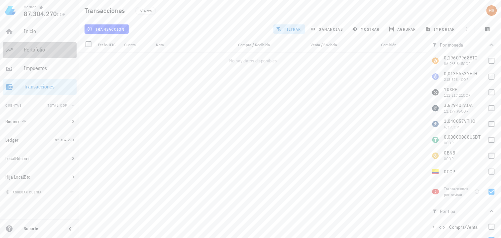
click at [34, 51] on div "Portafolio" at bounding box center [49, 50] width 50 height 6
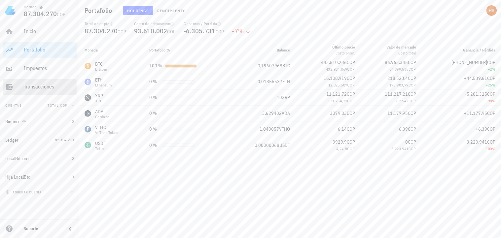
click at [34, 87] on div "Transacciones" at bounding box center [49, 86] width 50 height 6
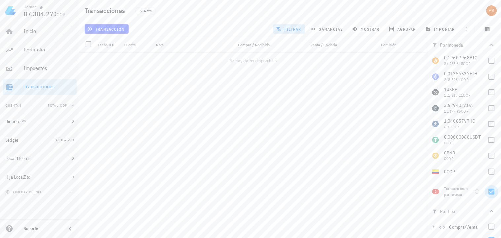
click at [487, 193] on div at bounding box center [491, 191] width 11 height 11
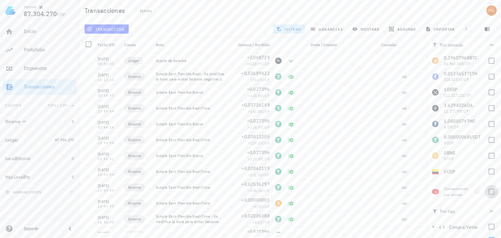
click at [489, 195] on div at bounding box center [491, 191] width 11 height 11
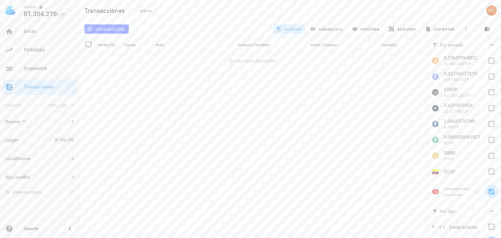
click at [489, 195] on div at bounding box center [491, 191] width 11 height 11
checkbox input "false"
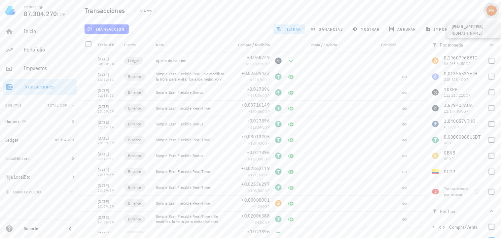
click at [491, 14] on div "avatar" at bounding box center [491, 10] width 11 height 11
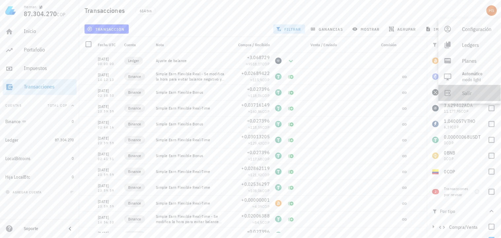
click at [467, 93] on div "Salir" at bounding box center [478, 92] width 33 height 13
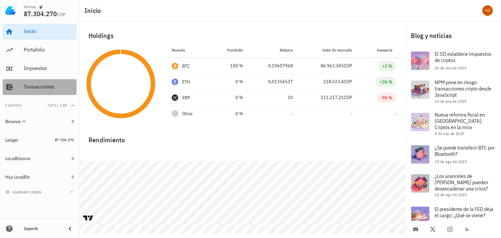
click at [33, 84] on div "Transacciones" at bounding box center [49, 86] width 50 height 6
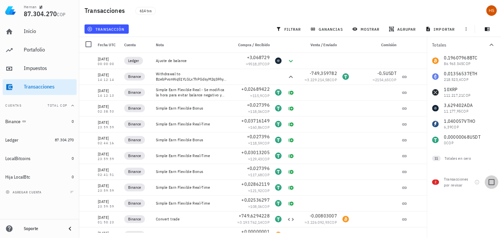
click at [491, 181] on div at bounding box center [491, 182] width 11 height 11
checkbox input "true"
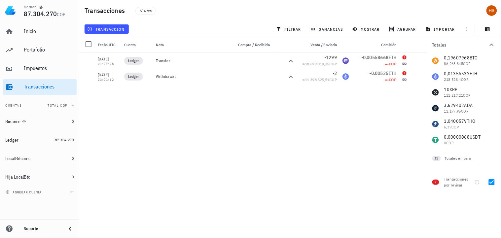
click at [453, 79] on div "0,19607968 BTC 86.963.345 COP 0,01356537 ETH 218.523,4 COP 10 XRP 111.217,21 CO…" at bounding box center [464, 100] width 74 height 95
click at [293, 31] on span "filtrar" at bounding box center [289, 28] width 24 height 5
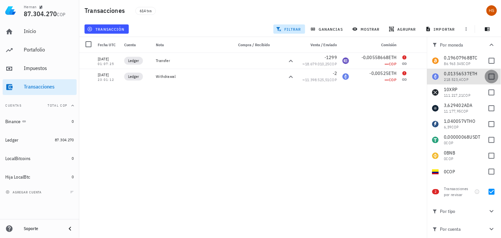
click at [487, 79] on div at bounding box center [491, 76] width 11 height 11
click at [490, 76] on div at bounding box center [491, 76] width 11 height 11
checkbox input "false"
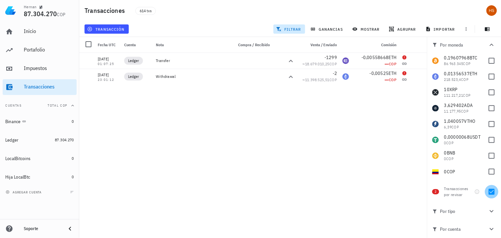
click at [491, 192] on div at bounding box center [491, 191] width 11 height 11
checkbox input "false"
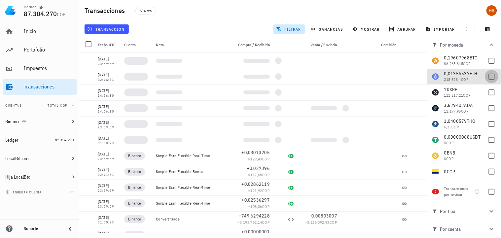
click at [487, 79] on div at bounding box center [491, 76] width 11 height 11
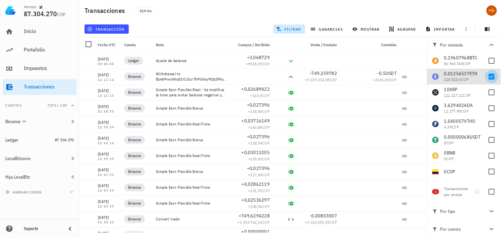
checkbox input "true"
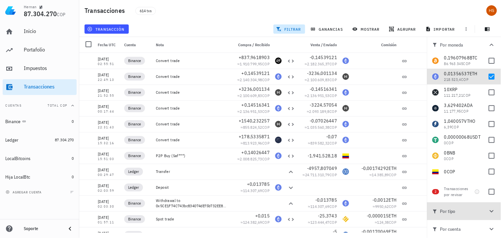
click at [493, 208] on icon "button" at bounding box center [491, 211] width 8 height 8
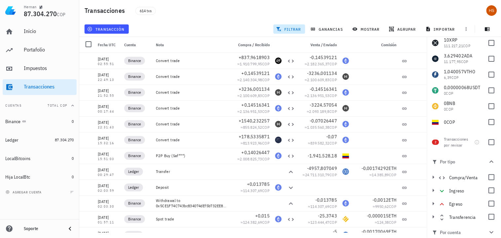
scroll to position [53, 0]
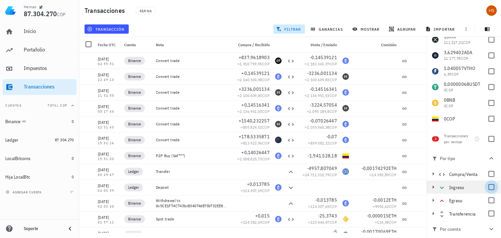
click at [490, 186] on div at bounding box center [491, 186] width 11 height 11
click at [489, 199] on div at bounding box center [491, 200] width 11 height 11
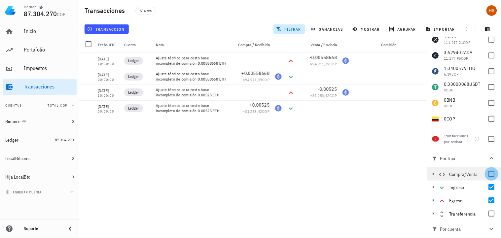
click at [489, 177] on div at bounding box center [491, 173] width 11 height 11
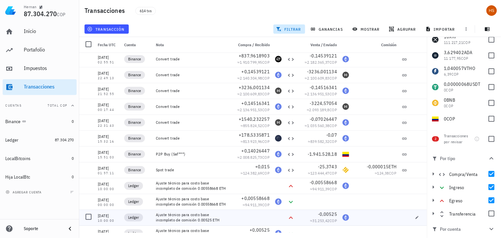
scroll to position [0, 0]
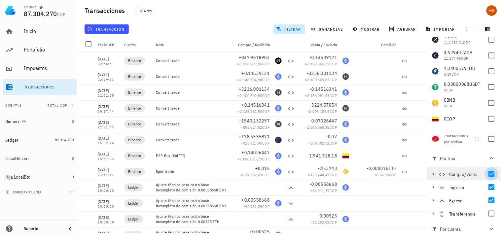
click at [489, 172] on div at bounding box center [491, 173] width 11 height 11
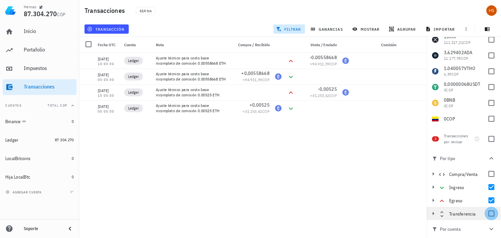
click at [489, 214] on div at bounding box center [491, 213] width 11 height 11
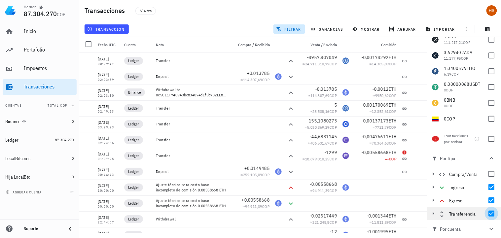
click at [488, 214] on div at bounding box center [491, 213] width 11 height 11
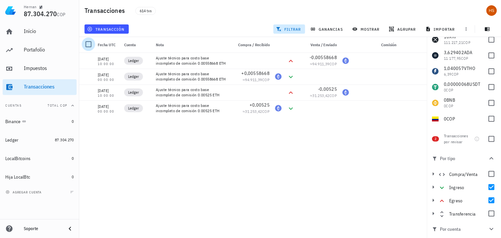
click at [88, 46] on div at bounding box center [88, 44] width 11 height 11
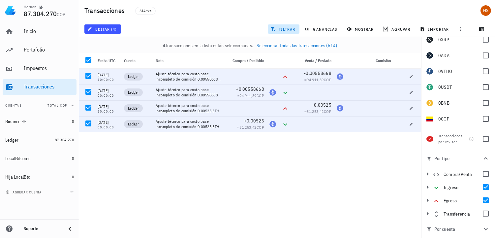
click at [308, 167] on div "17/02/2023 00:29:47 Ledger Transfer -4957,807049 ≈ 24.711.310,79 COP -0,0017429…" at bounding box center [250, 159] width 342 height 180
click at [88, 61] on div at bounding box center [88, 59] width 11 height 11
